Goal: Navigation & Orientation: Find specific page/section

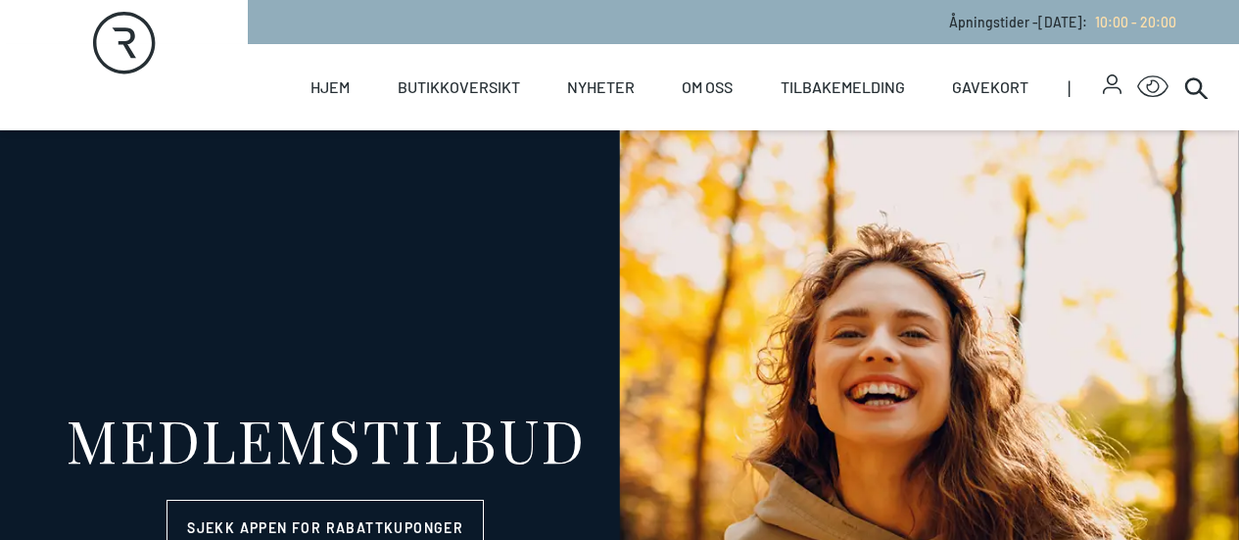
select select "NO"
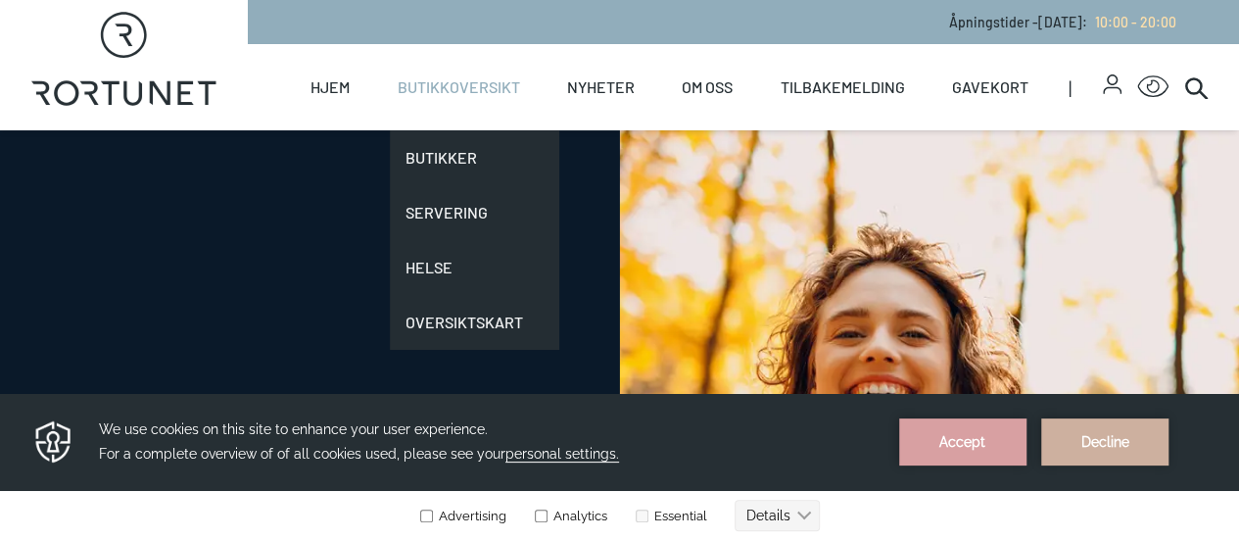
click at [445, 94] on link "Butikkoversikt" at bounding box center [459, 87] width 122 height 86
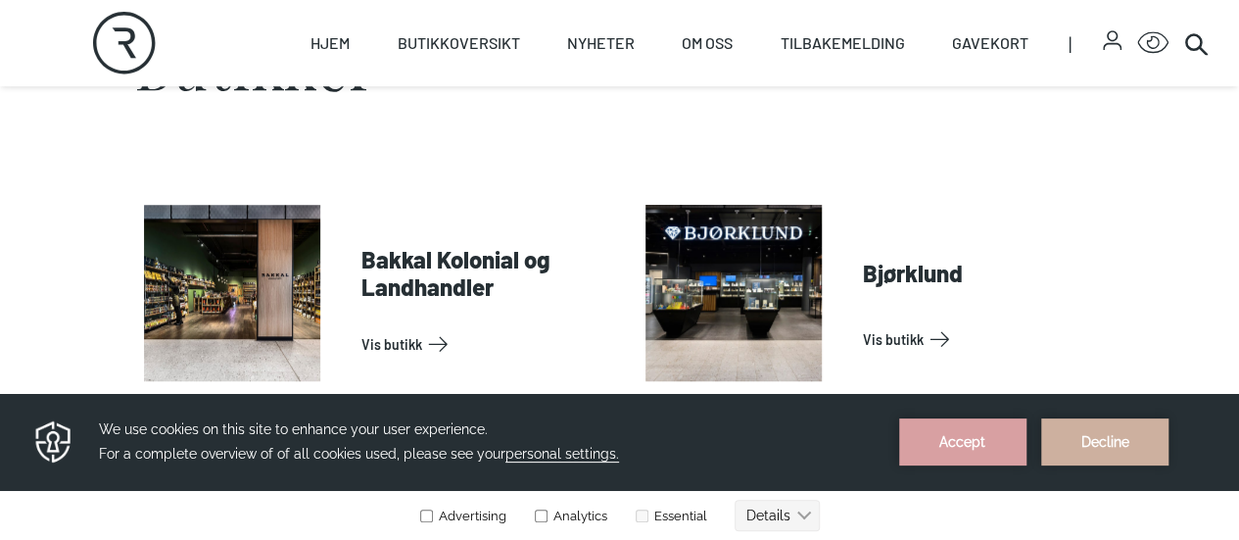
scroll to position [588, 0]
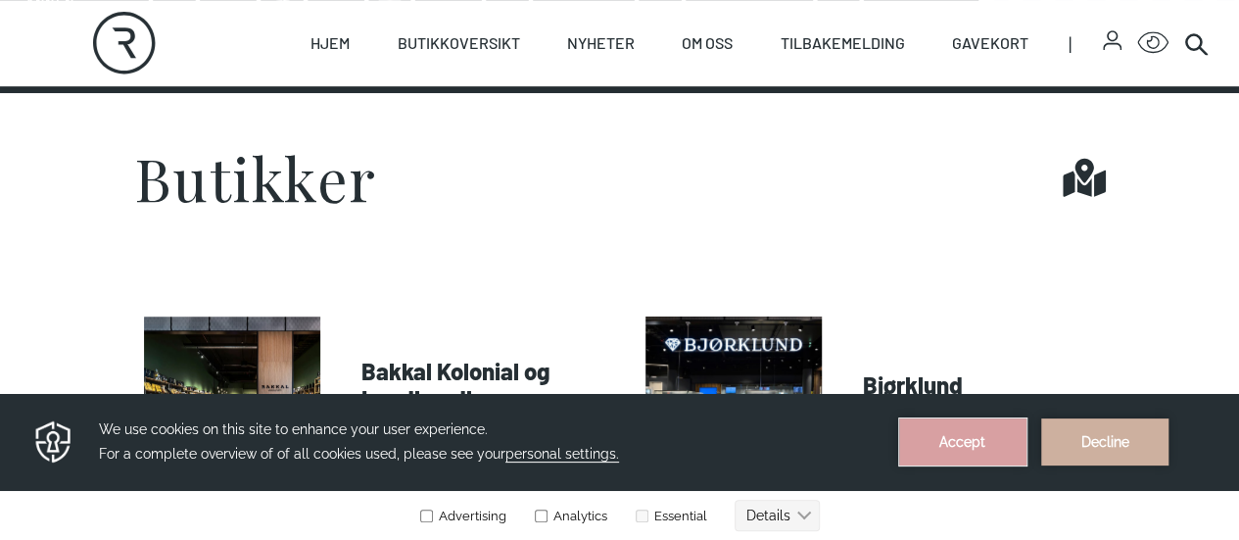
click at [985, 442] on button "Accept" at bounding box center [962, 441] width 127 height 47
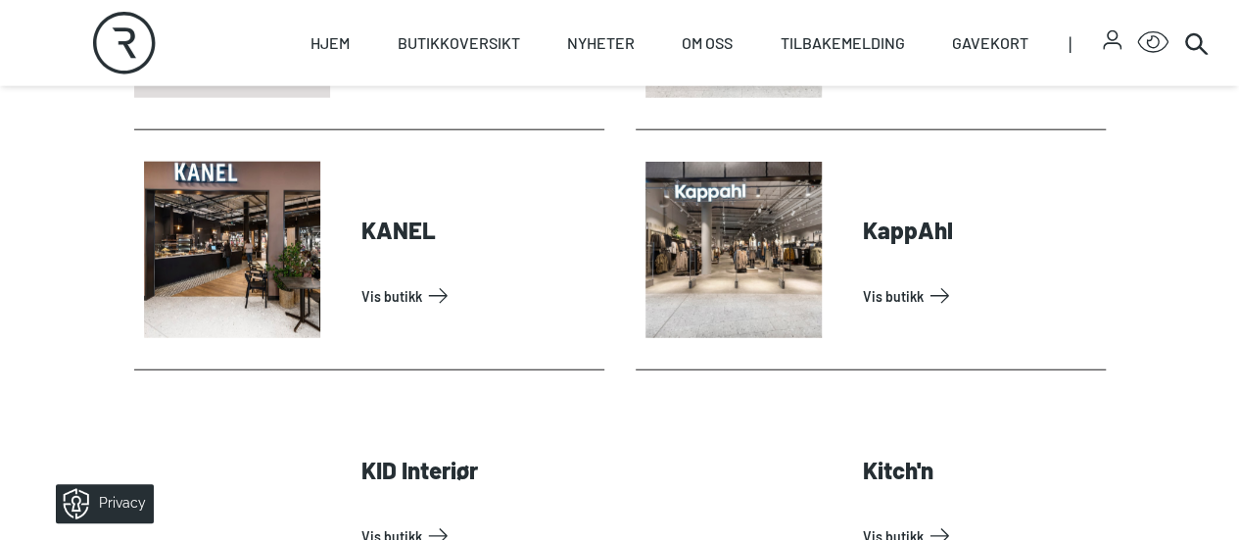
scroll to position [2252, 0]
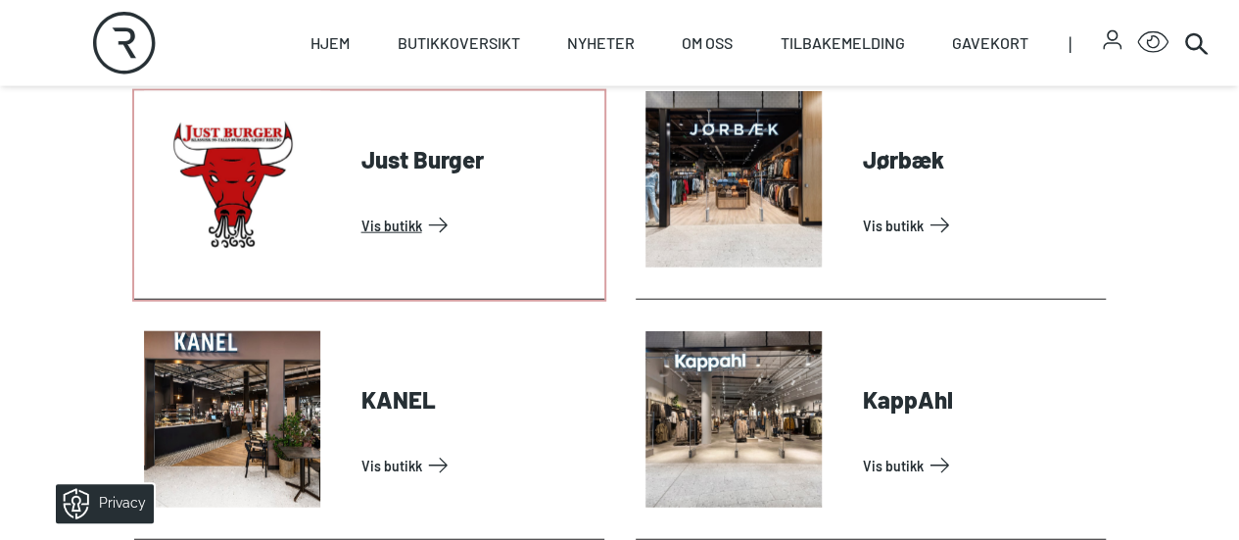
click at [400, 241] on link "Vis butikk" at bounding box center [478, 225] width 235 height 31
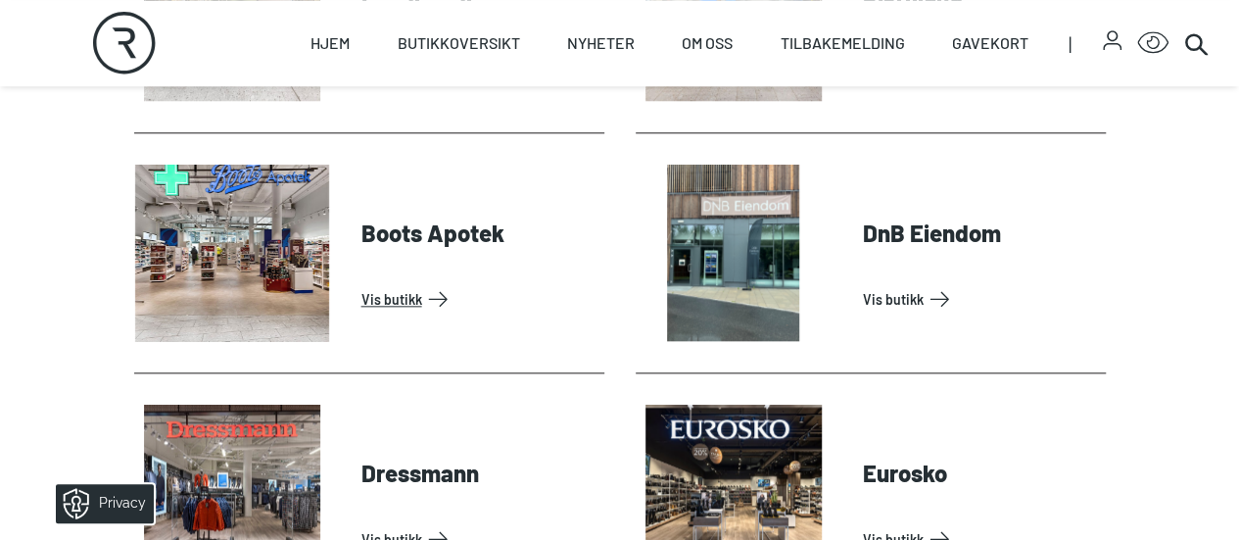
scroll to position [783, 0]
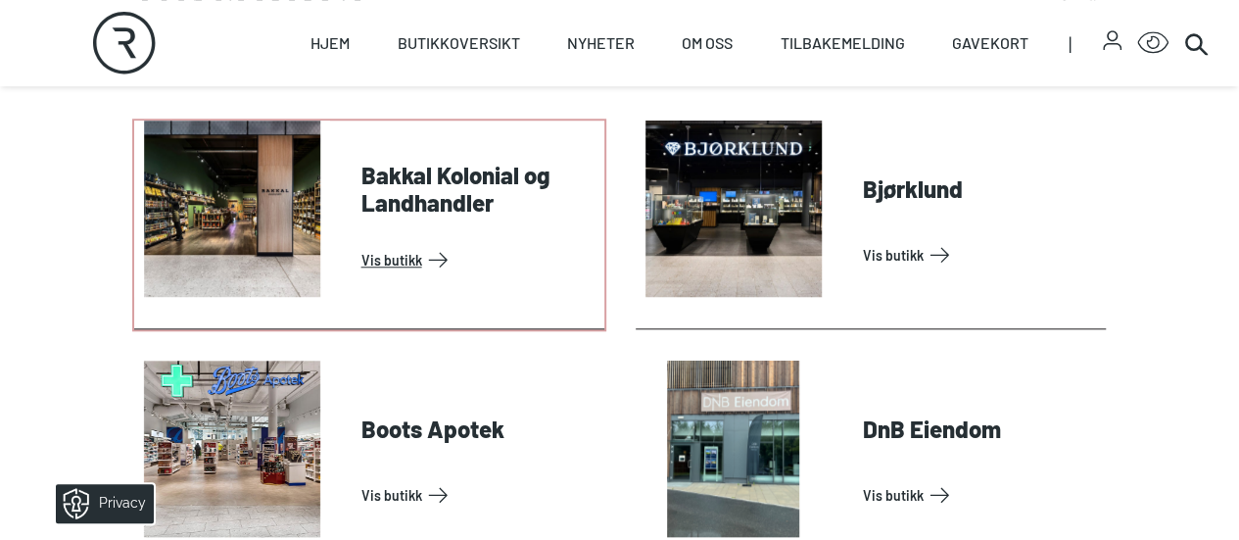
click at [416, 275] on link "Vis butikk" at bounding box center [478, 259] width 235 height 31
